Goal: Check status: Check status

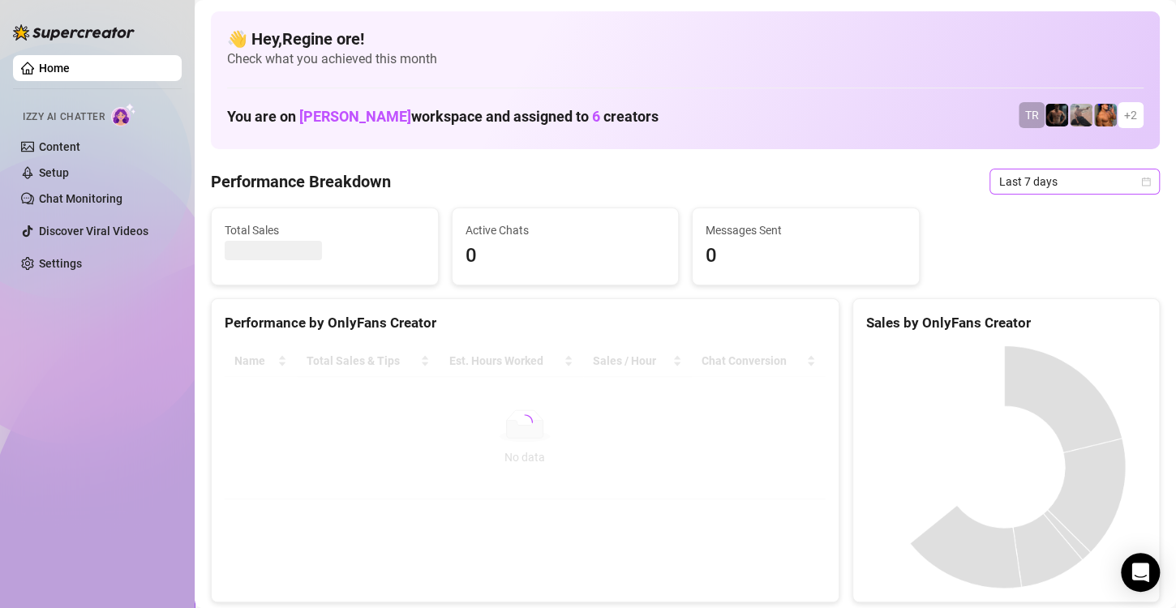
click at [1054, 185] on span "Last 7 days" at bounding box center [1074, 182] width 151 height 24
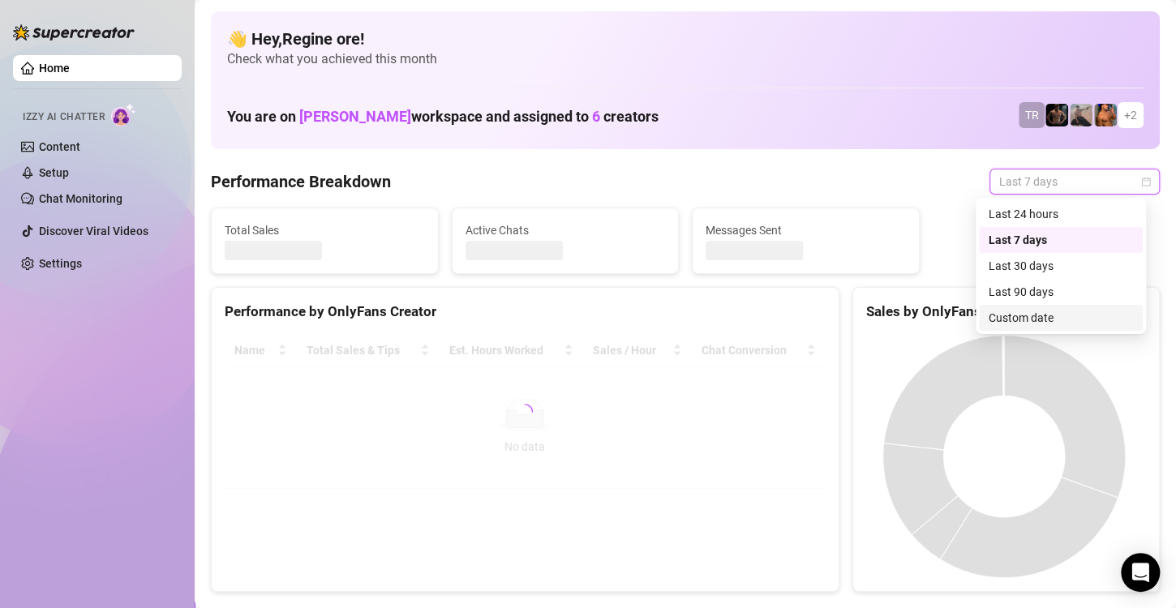
click at [1031, 311] on div "Custom date" at bounding box center [1061, 318] width 144 height 18
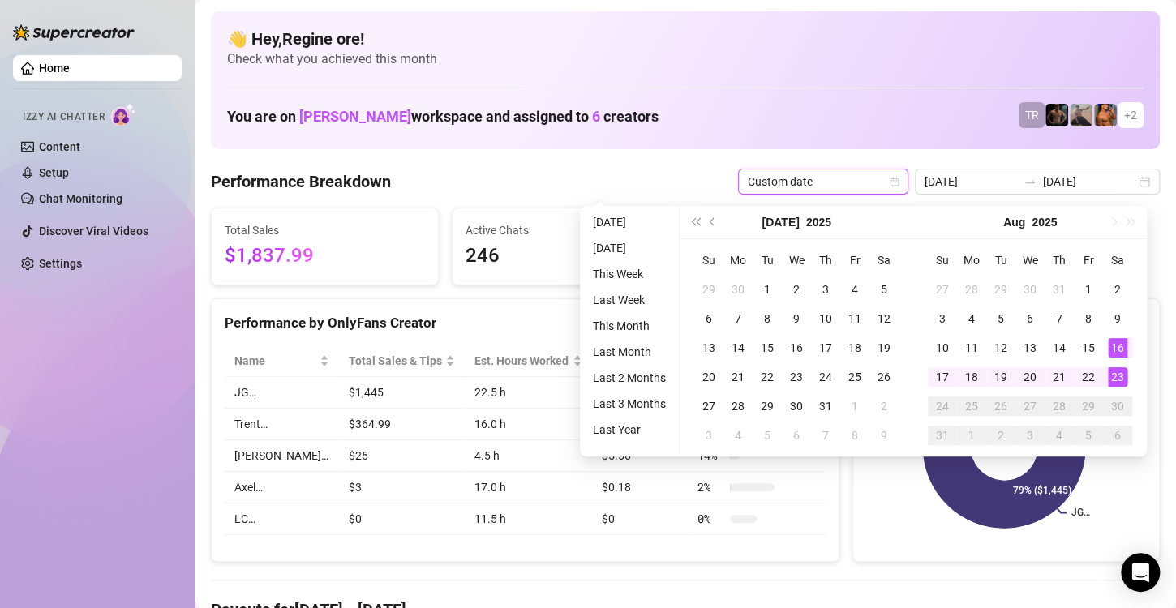
type input "[DATE]"
click at [1122, 376] on div "23" at bounding box center [1117, 376] width 19 height 19
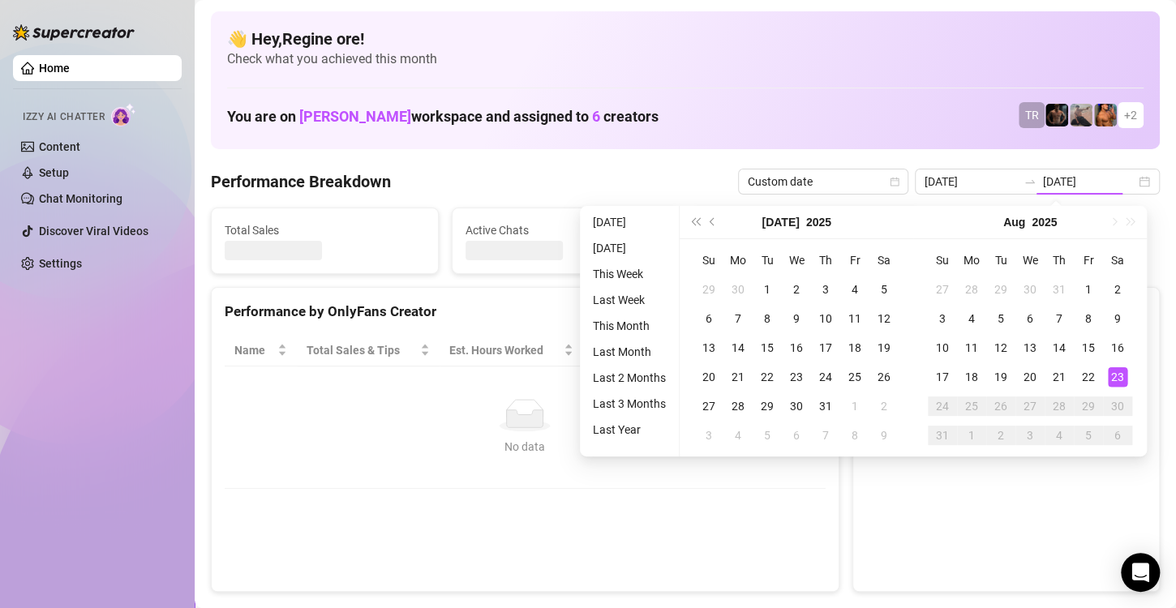
type input "[DATE]"
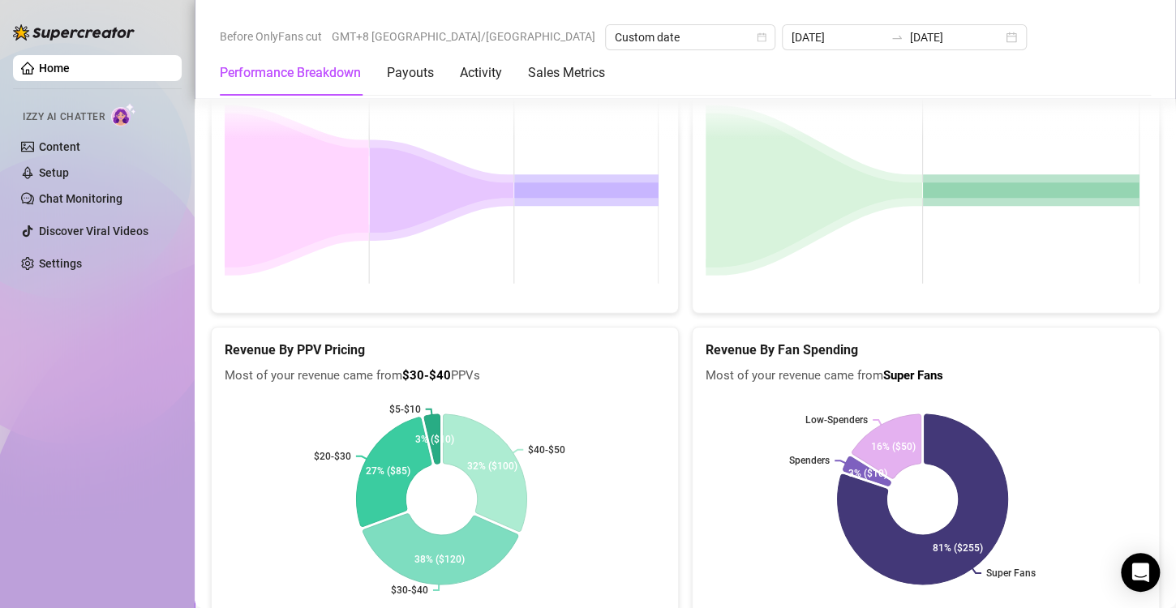
scroll to position [2138, 0]
